Goal: Task Accomplishment & Management: Complete application form

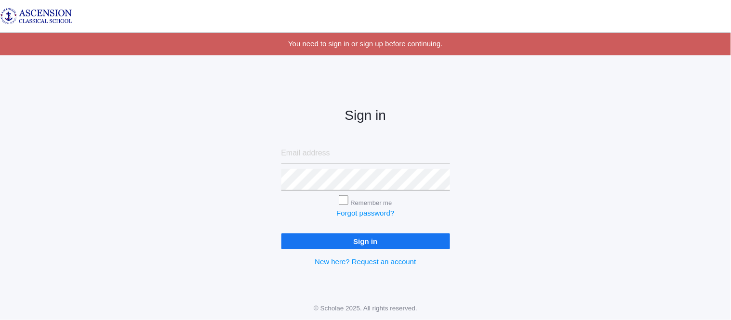
type input "[EMAIL_ADDRESS][DOMAIN_NAME]"
click at [331, 243] on input "Sign in" at bounding box center [365, 242] width 169 height 16
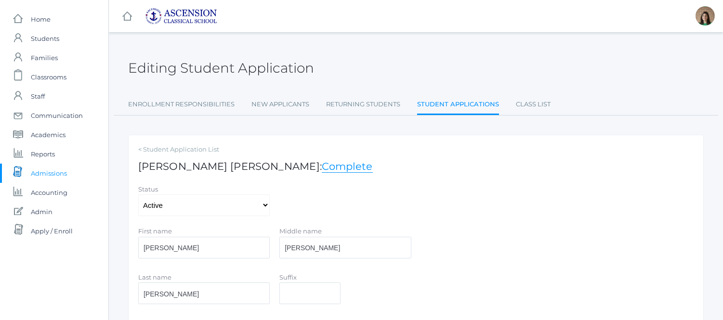
click at [64, 175] on span "Admissions" at bounding box center [49, 173] width 36 height 19
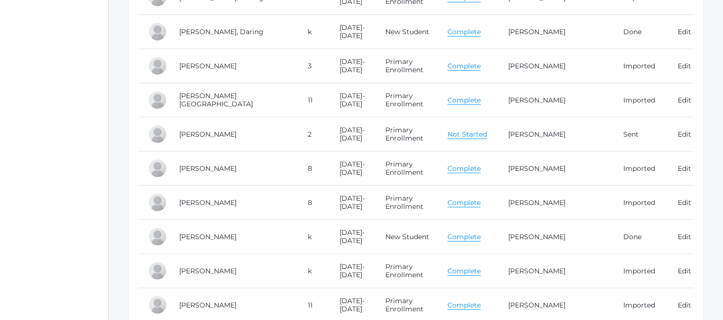
scroll to position [696, 0]
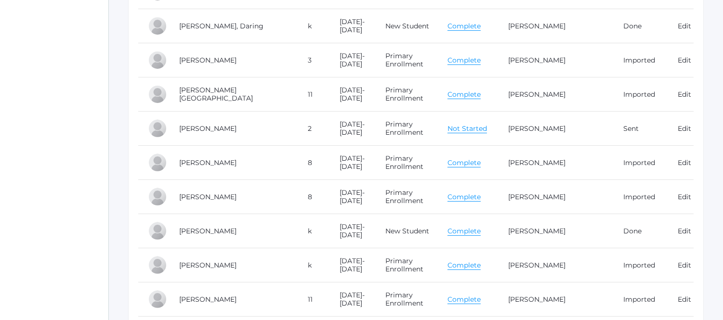
click at [475, 198] on link "Complete" at bounding box center [464, 197] width 33 height 9
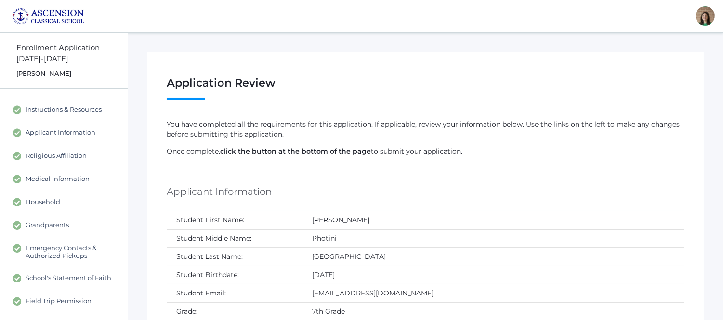
scroll to position [53, 0]
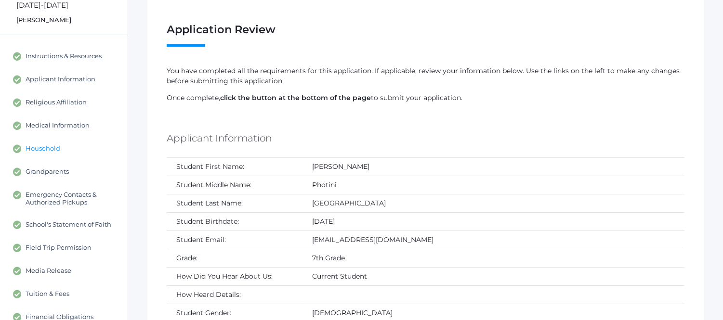
click at [55, 145] on span "Household" at bounding box center [43, 149] width 35 height 9
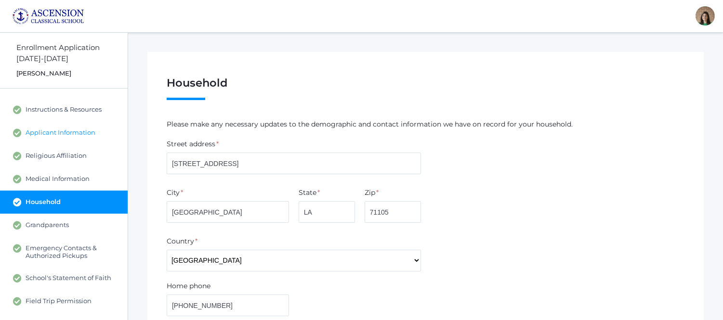
click at [69, 131] on span "Applicant Information" at bounding box center [61, 133] width 70 height 9
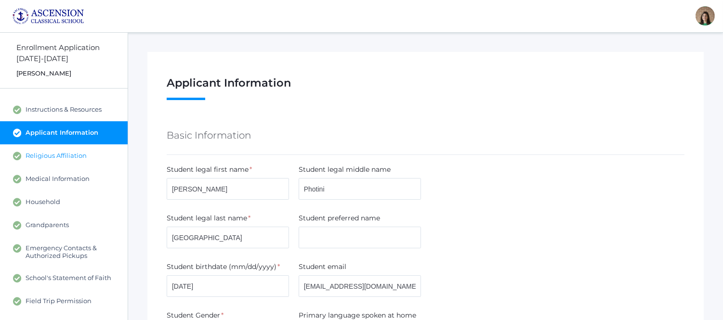
click at [54, 157] on span "Religious Affiliation" at bounding box center [56, 156] width 61 height 9
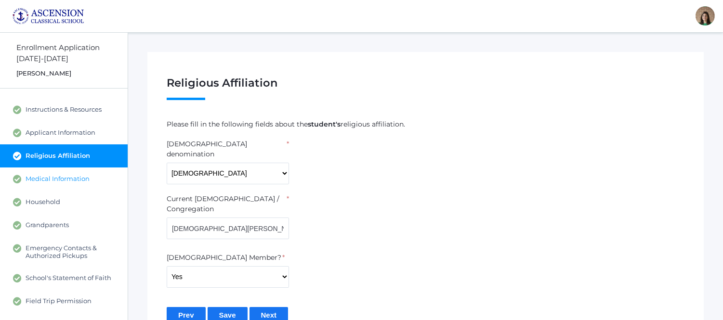
click at [46, 175] on span "Medical Information" at bounding box center [58, 179] width 64 height 9
